Goal: Information Seeking & Learning: Learn about a topic

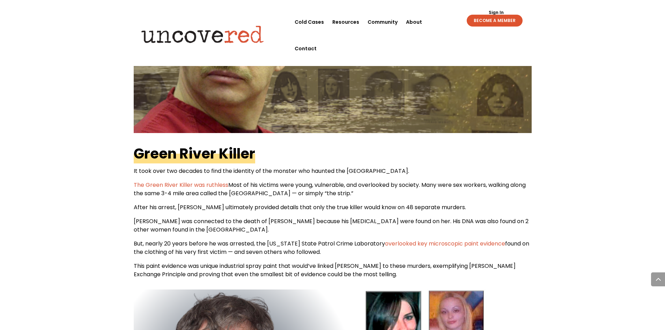
scroll to position [837, 0]
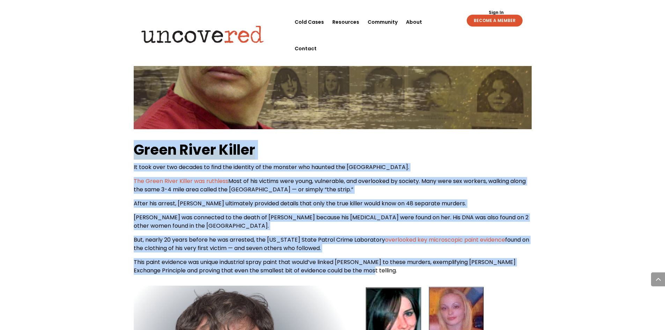
drag, startPoint x: 127, startPoint y: 122, endPoint x: 381, endPoint y: 239, distance: 279.6
copy div "Green River Killer It took over two decades to find the identity of the monster…"
drag, startPoint x: 251, startPoint y: 131, endPoint x: 256, endPoint y: 131, distance: 5.6
click at [251, 140] on b "Green River Killer" at bounding box center [194, 150] width 121 height 20
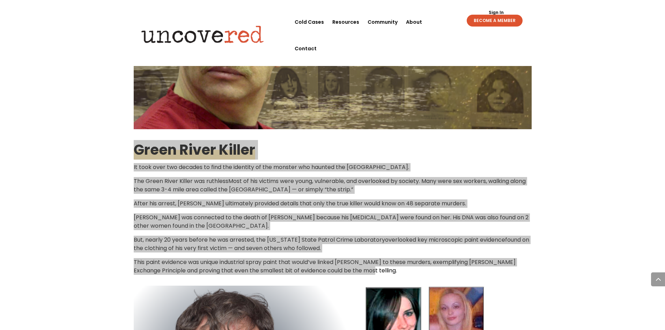
click at [162, 177] on span "Most of his victims were young, vulnerable, and overlooked by society. Many wer…" at bounding box center [330, 185] width 392 height 16
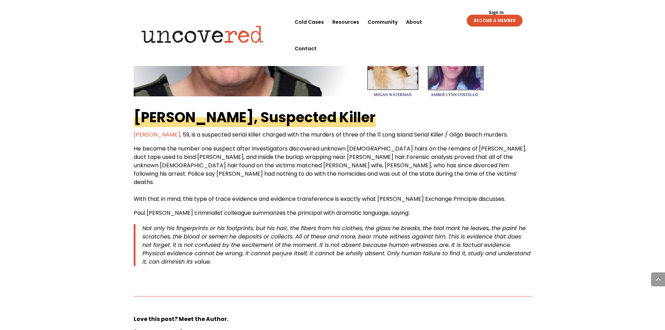
scroll to position [1116, 0]
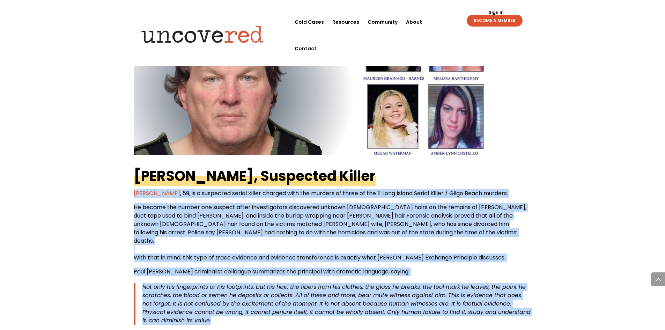
drag, startPoint x: 128, startPoint y: 164, endPoint x: 223, endPoint y: 282, distance: 150.9
copy div "Rex Heuermann , 59, is a suspected serial killer charged with the murders of th…"
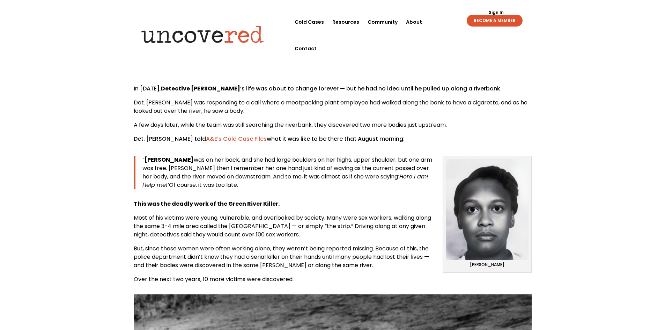
scroll to position [279, 0]
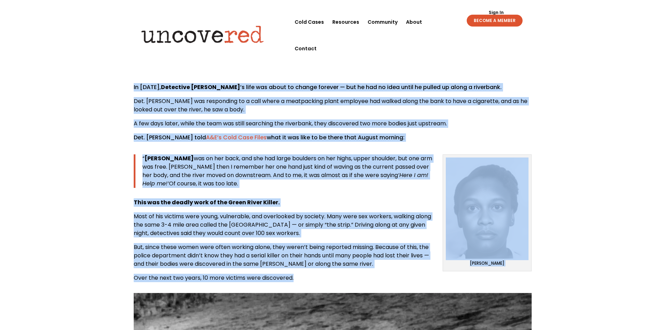
drag, startPoint x: 132, startPoint y: 70, endPoint x: 300, endPoint y: 262, distance: 255.4
copy div "Lo 0174, Ipsumdolo Sita Consecte ’a elit sed doeiu te incidi utlabor — etd ma a…"
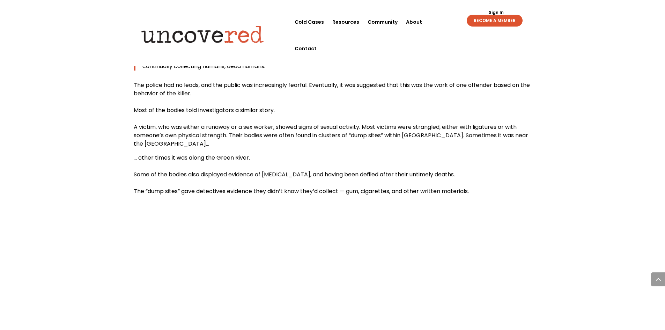
scroll to position [733, 0]
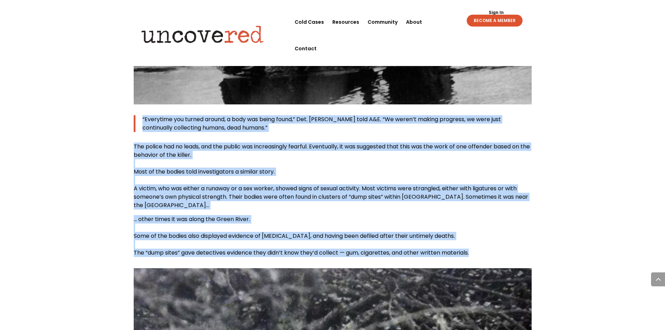
drag, startPoint x: 141, startPoint y: 100, endPoint x: 482, endPoint y: 235, distance: 366.7
click at [482, 235] on div "“Everytime you turned around, a body was being found,” Det. [PERSON_NAME] told …" at bounding box center [333, 186] width 398 height 142
copy div "“Loremipsu dol sitame consec, a elit sed doeiu tempo,” Inc. Utlabore etdo M&A. …"
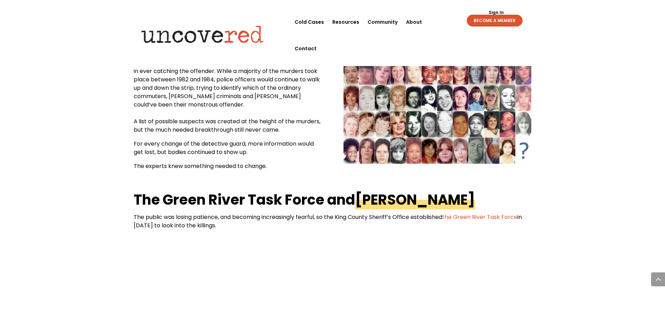
scroll to position [1256, 0]
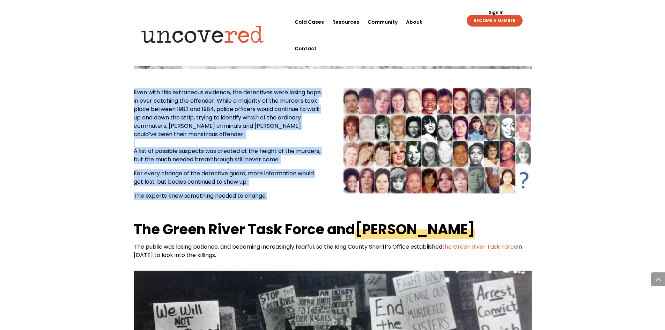
drag, startPoint x: 133, startPoint y: 75, endPoint x: 273, endPoint y: 182, distance: 176.3
click at [273, 182] on div "Even with this extraneous evidence, the detectives were losing hope in ever cat…" at bounding box center [228, 144] width 188 height 112
copy div "Even with this extraneous evidence, the detectives were losing hope in ever cat…"
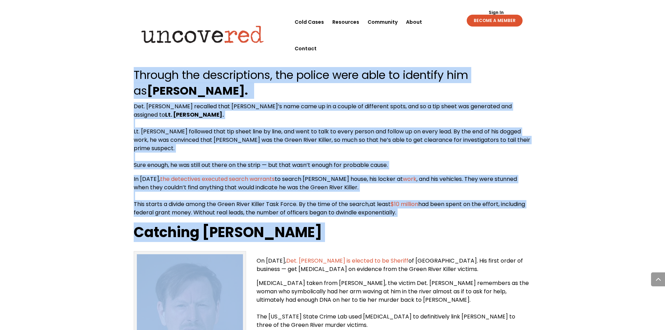
scroll to position [2233, 0]
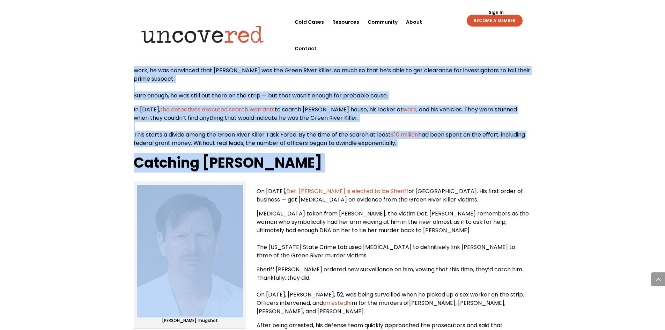
drag, startPoint x: 134, startPoint y: 81, endPoint x: 435, endPoint y: 113, distance: 302.0
click at [435, 113] on div "It was made up of a group of 25 experts and local law enforcement officers, mai…" at bounding box center [333, 16] width 398 height 893
copy div "l ips dolo si am c adipi el 27 seddoei tem incid utl etdoloremag aliquaen, admi…"
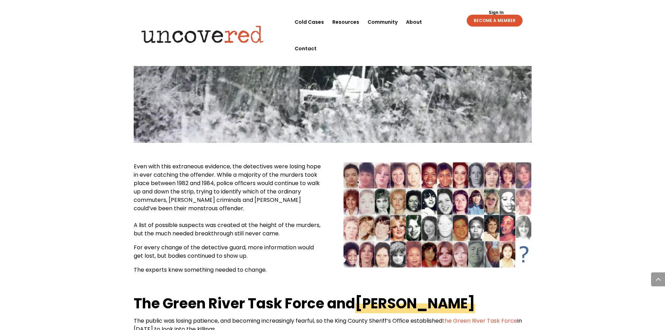
scroll to position [1047, 0]
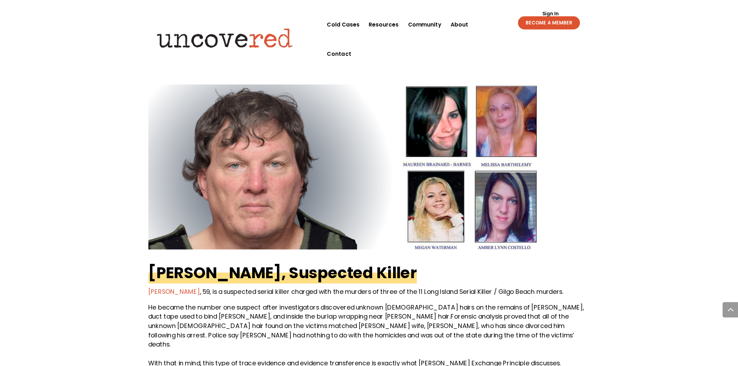
scroll to position [1081, 0]
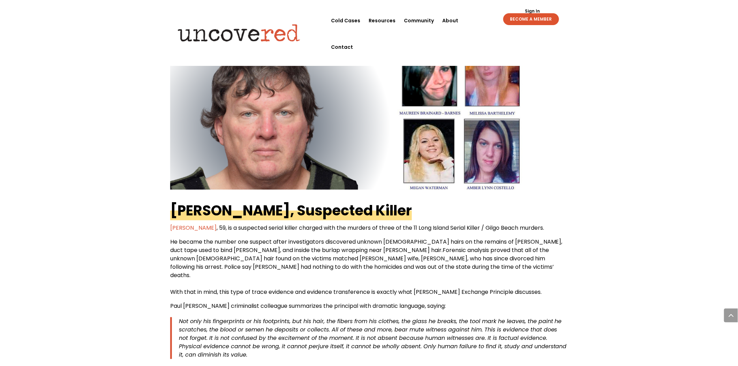
drag, startPoint x: 389, startPoint y: 6, endPoint x: 247, endPoint y: 244, distance: 277.4
click at [247, 244] on p "He became the number one suspect after investigators discovered unknown female …" at bounding box center [369, 270] width 398 height 64
drag, startPoint x: 416, startPoint y: 256, endPoint x: 496, endPoint y: 255, distance: 80.2
click at [496, 288] on span "With that in mind, this type of trace evidence and evidence transference is exa…" at bounding box center [356, 292] width 372 height 8
drag, startPoint x: 438, startPoint y: 253, endPoint x: 454, endPoint y: 257, distance: 16.2
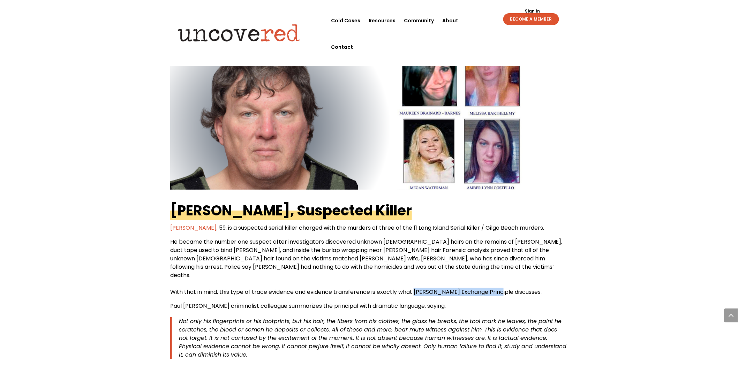
click at [454, 288] on span "With that in mind, this type of trace evidence and evidence transference is exa…" at bounding box center [356, 292] width 372 height 8
drag, startPoint x: 416, startPoint y: 253, endPoint x: 497, endPoint y: 255, distance: 81.7
click at [497, 288] on span "With that in mind, this type of trace evidence and evidence transference is exa…" at bounding box center [356, 292] width 372 height 8
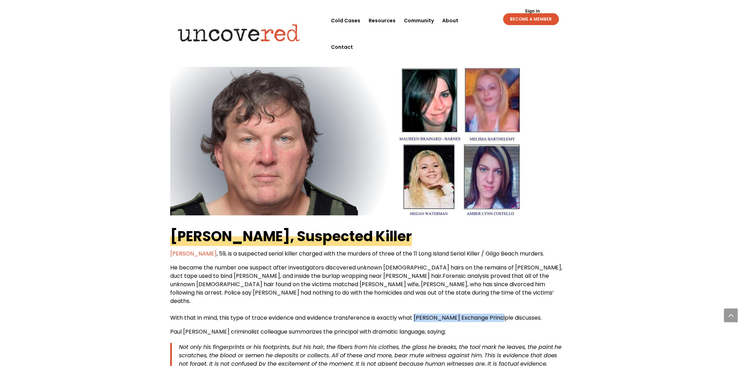
scroll to position [1042, 0]
